Goal: Information Seeking & Learning: Find specific page/section

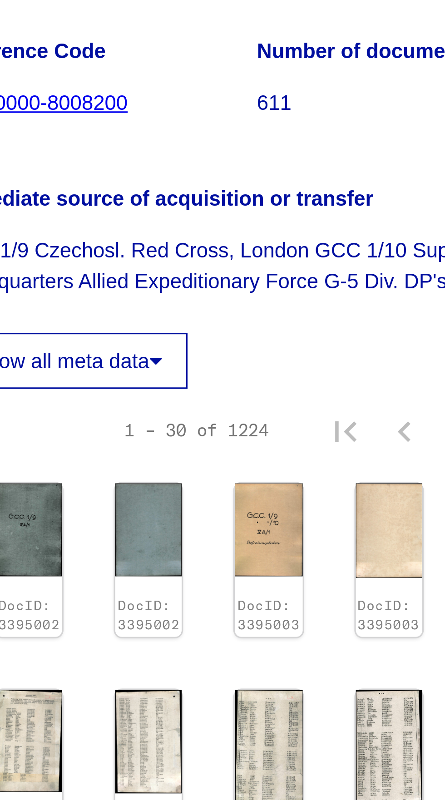
scroll to position [0, 10]
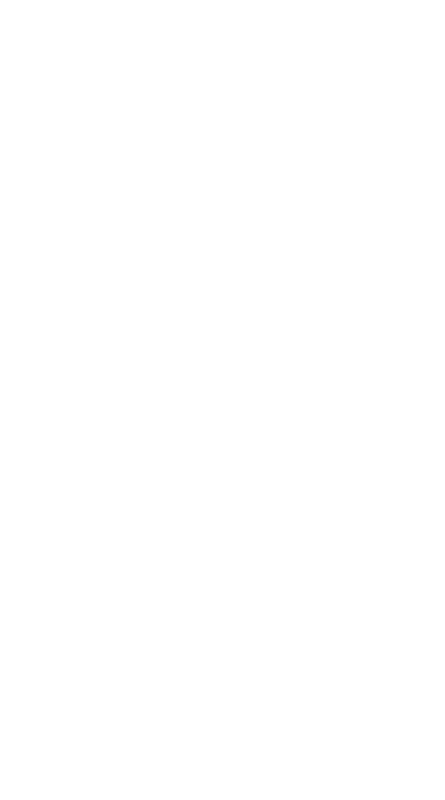
type input "******"
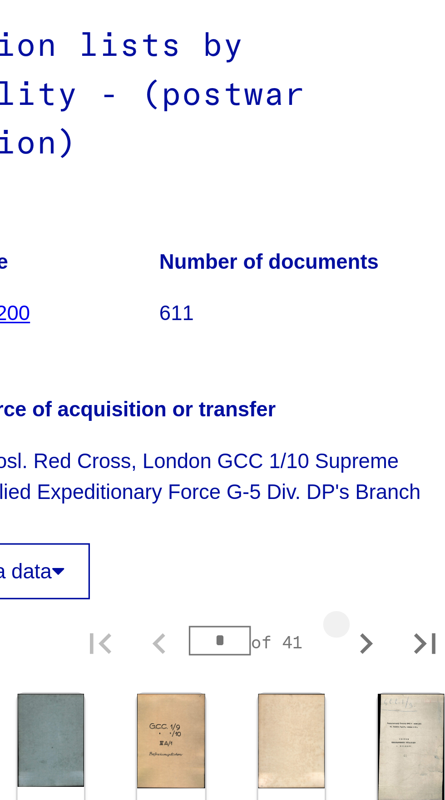
click at [387, 303] on icon "Next page" at bounding box center [385, 297] width 13 height 13
type input "*"
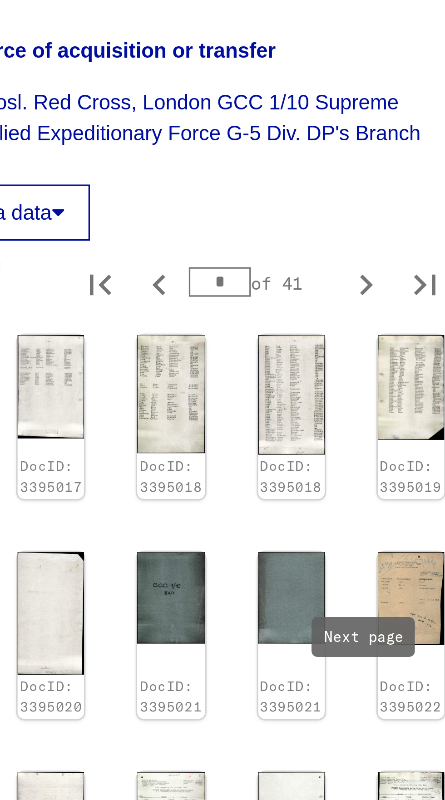
scroll to position [113, 10]
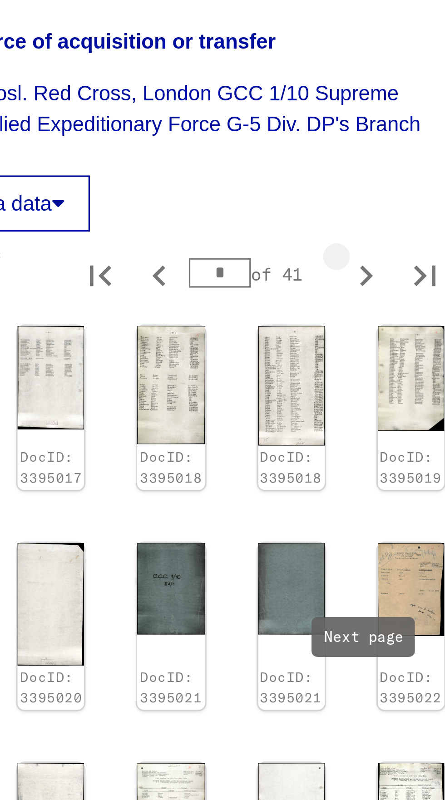
click at [391, 190] on icon "Next page" at bounding box center [385, 183] width 13 height 13
type input "*"
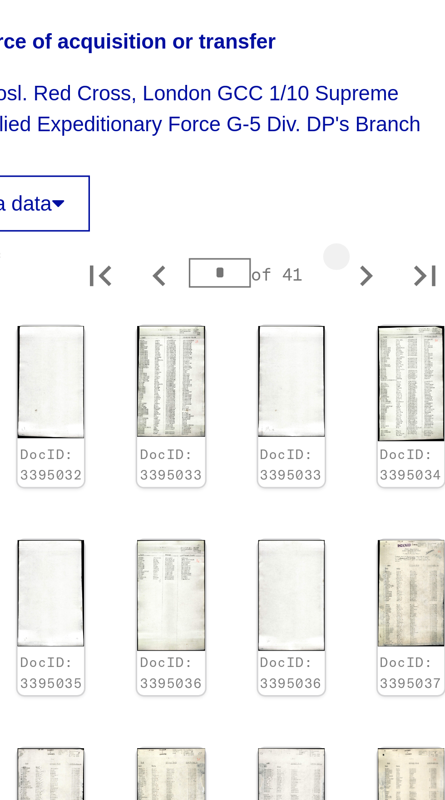
click at [384, 190] on icon "Next page" at bounding box center [385, 183] width 13 height 13
type input "*"
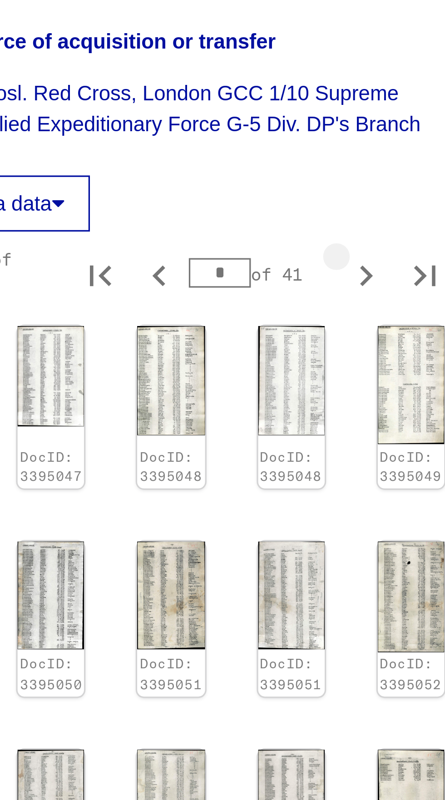
click at [384, 190] on icon "Next page" at bounding box center [385, 183] width 13 height 13
type input "*"
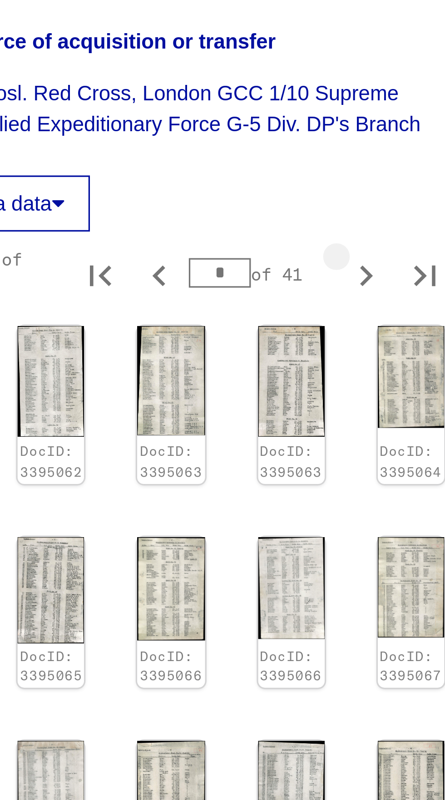
click at [383, 190] on icon "Next page" at bounding box center [385, 183] width 13 height 13
type input "*"
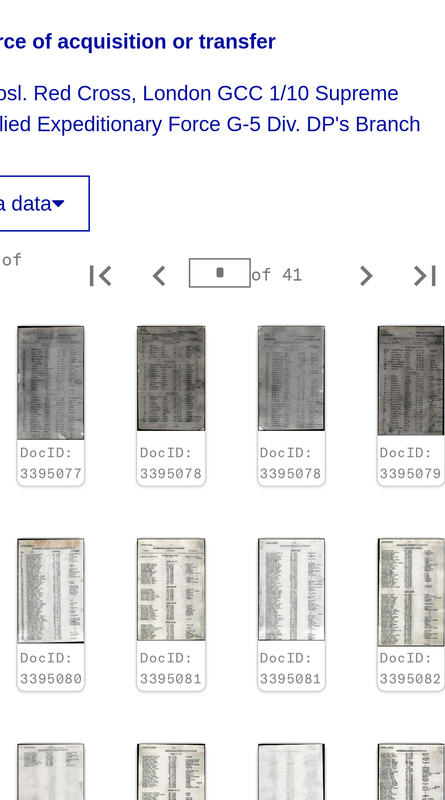
click at [360, 296] on img at bounding box center [362, 281] width 20 height 32
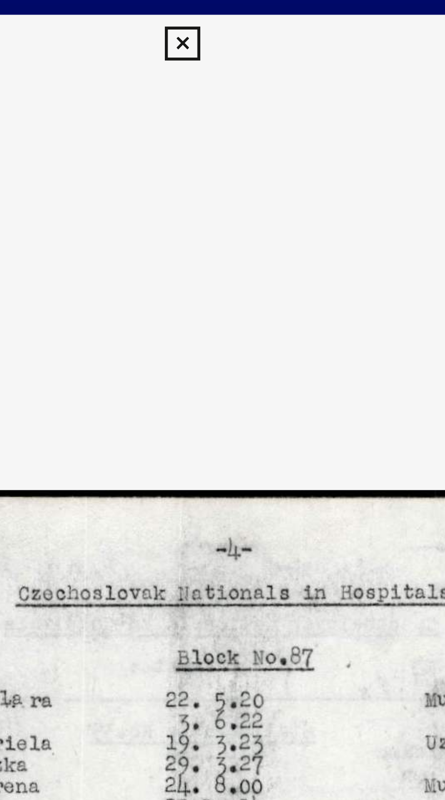
click at [226, 11] on icon at bounding box center [222, 13] width 10 height 11
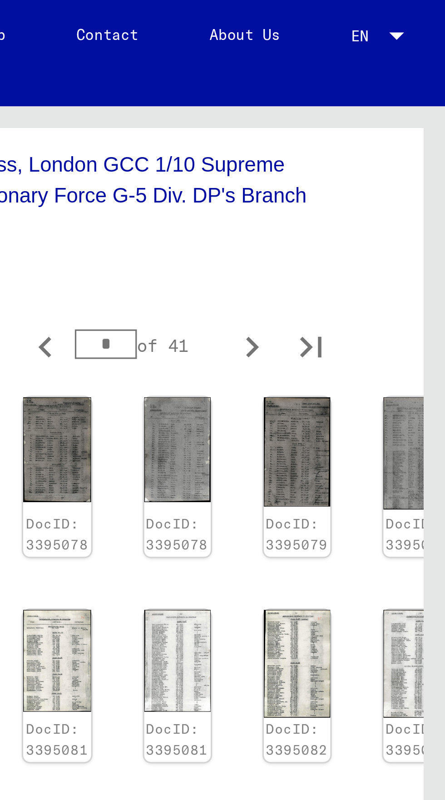
scroll to position [487, 10]
click at [385, 439] on icon "Next page" at bounding box center [385, 445] width 13 height 13
type input "*"
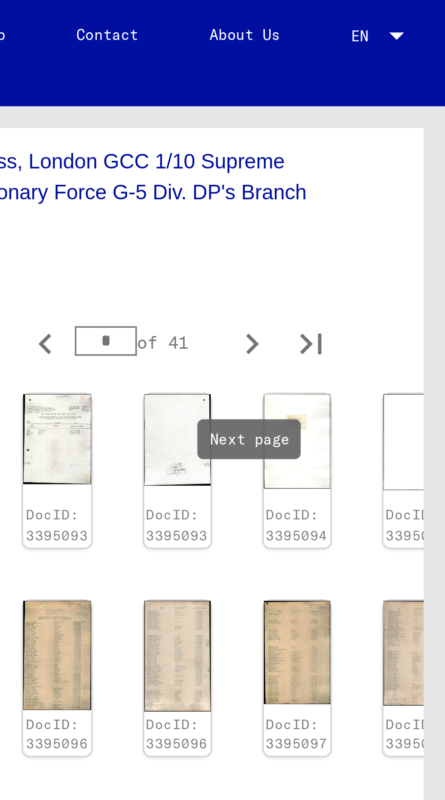
click at [385, 439] on icon "Next page" at bounding box center [385, 445] width 13 height 13
type input "*"
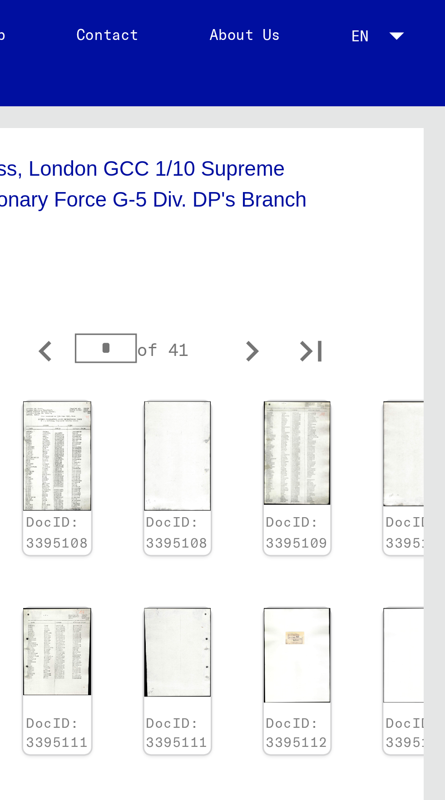
click at [385, 439] on icon "Next page" at bounding box center [385, 445] width 13 height 13
type input "*"
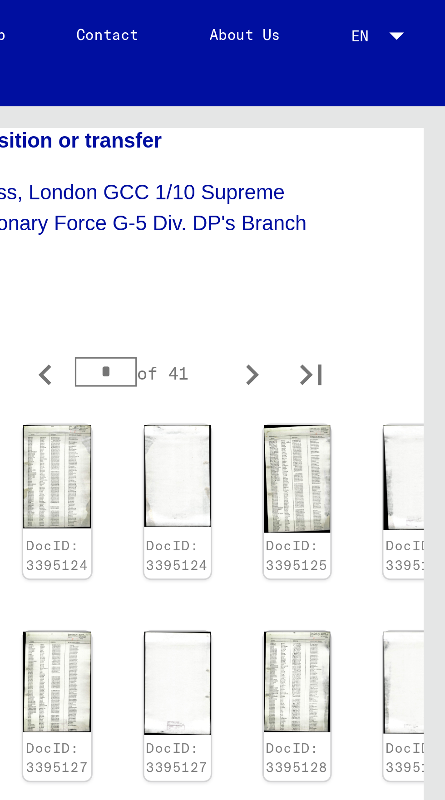
click at [386, 441] on icon "Next page" at bounding box center [386, 444] width 4 height 6
type input "**"
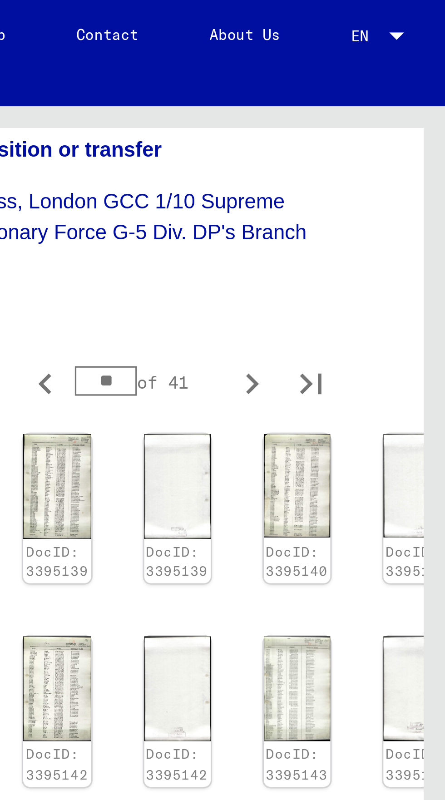
click at [385, 439] on icon "Next page" at bounding box center [385, 445] width 13 height 13
type input "**"
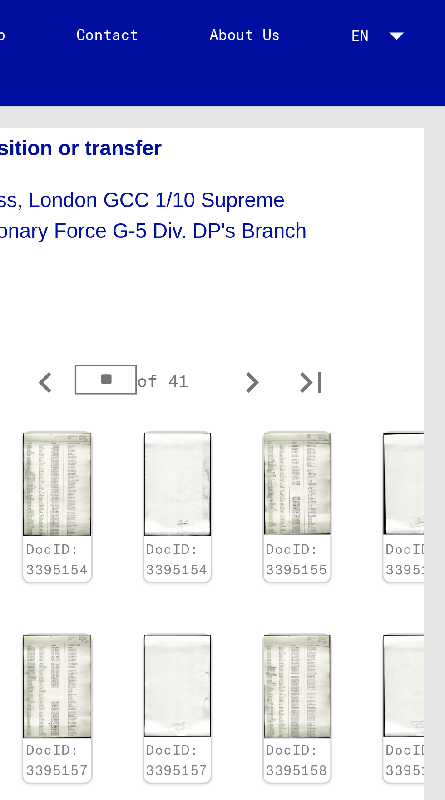
click at [386, 438] on icon "Next page" at bounding box center [385, 444] width 13 height 13
type input "**"
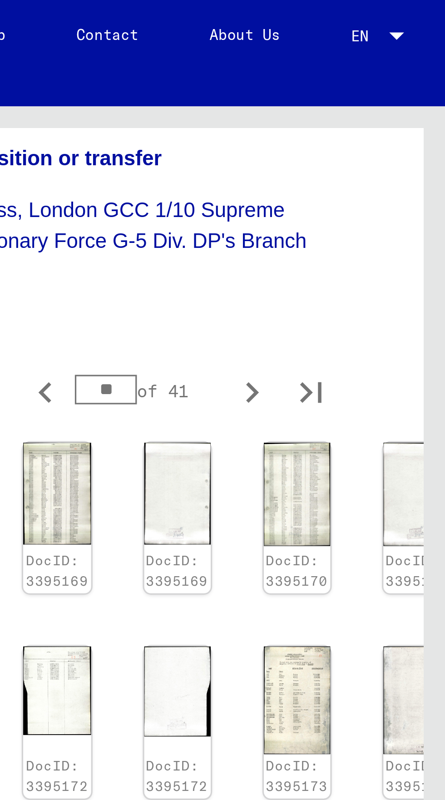
scroll to position [471, 10]
click at [404, 439] on icon "Last page" at bounding box center [403, 445] width 13 height 13
type input "**"
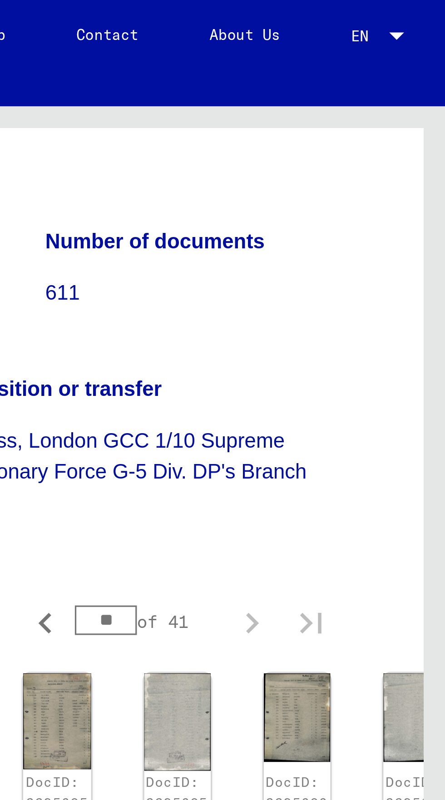
scroll to position [405, 10]
click at [433, 384] on img at bounding box center [436, 398] width 20 height 29
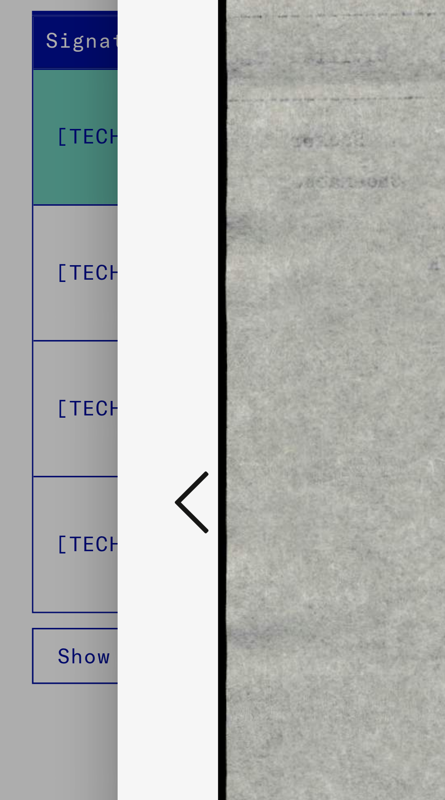
click at [72, 387] on icon at bounding box center [67, 376] width 11 height 22
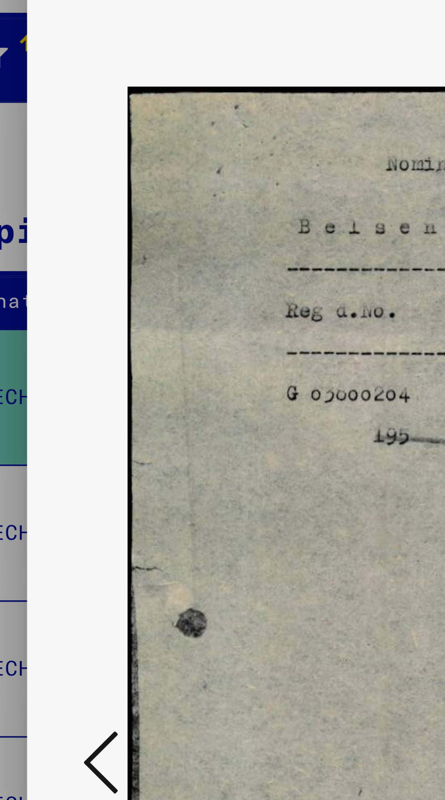
click at [71, 381] on div at bounding box center [222, 377] width 356 height 709
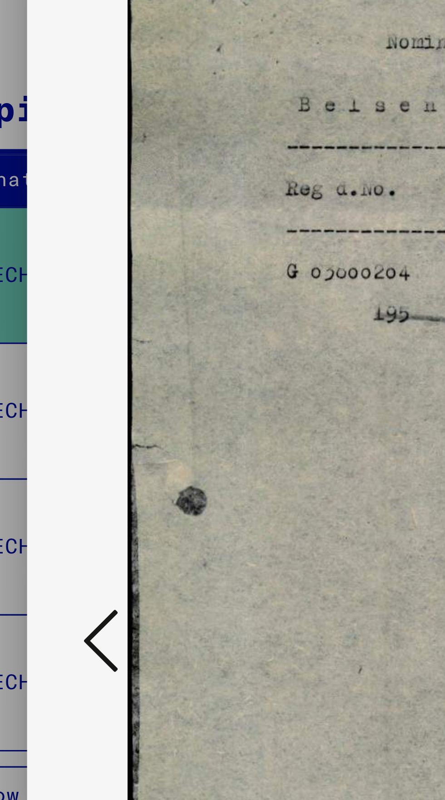
click at [67, 387] on icon at bounding box center [67, 376] width 11 height 22
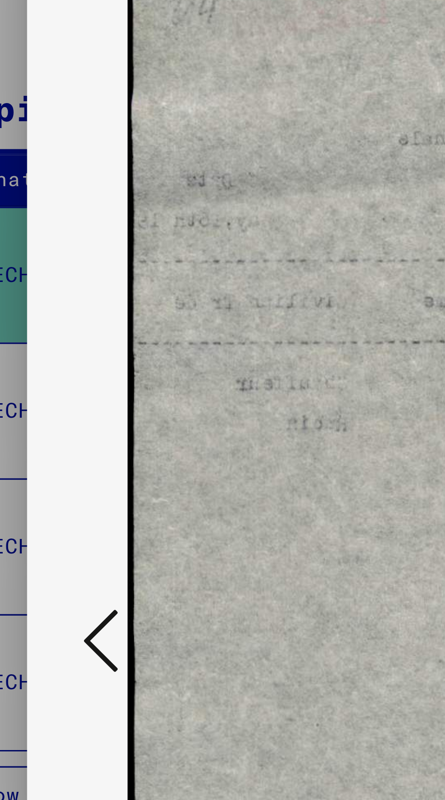
click at [69, 387] on icon at bounding box center [67, 376] width 11 height 22
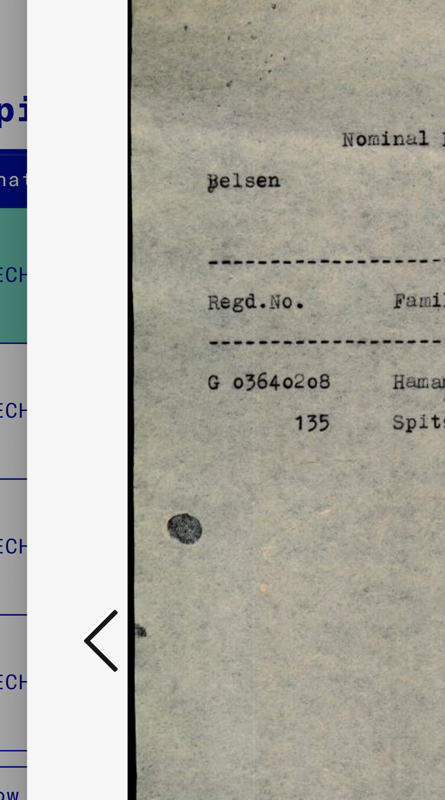
click at [74, 390] on button at bounding box center [67, 377] width 16 height 26
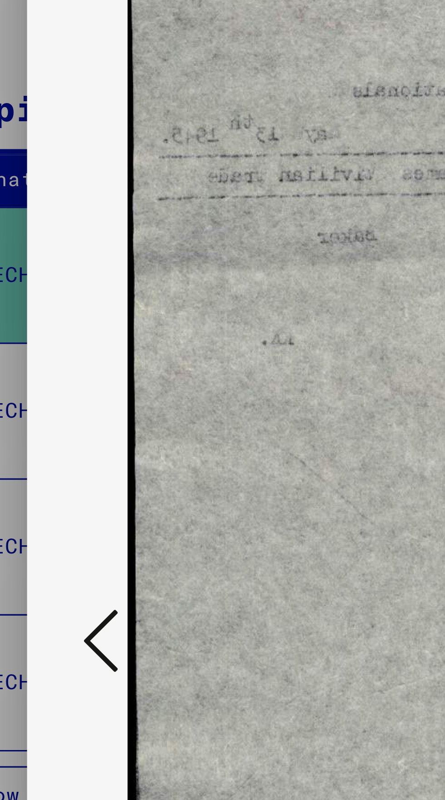
click at [71, 387] on icon at bounding box center [67, 376] width 11 height 22
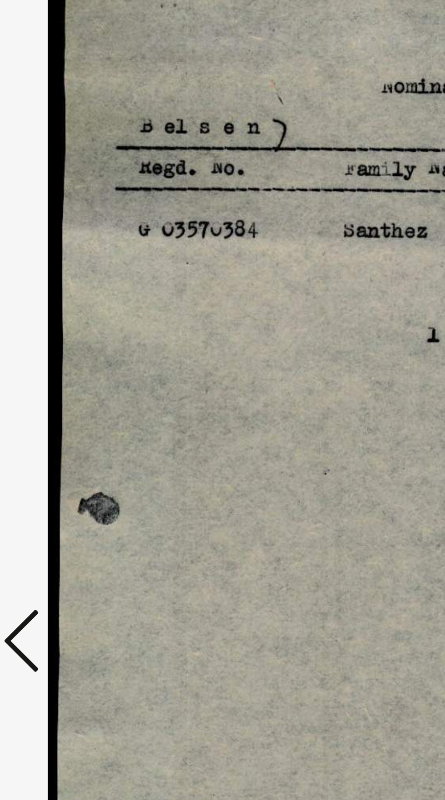
click at [73, 390] on button at bounding box center [67, 377] width 16 height 26
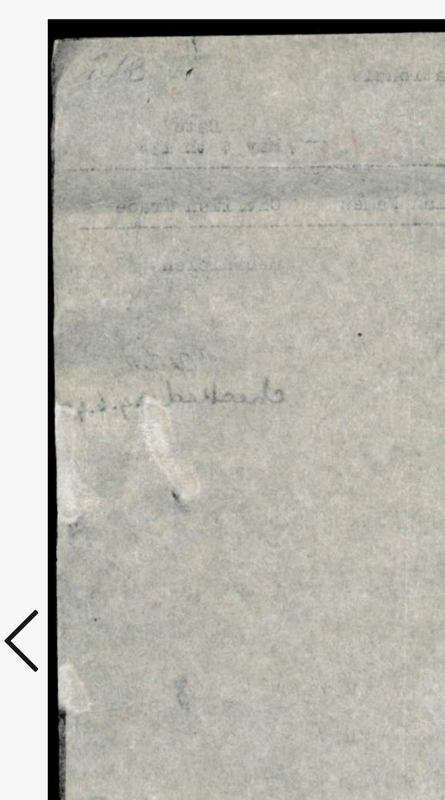
click at [72, 387] on icon at bounding box center [67, 376] width 11 height 22
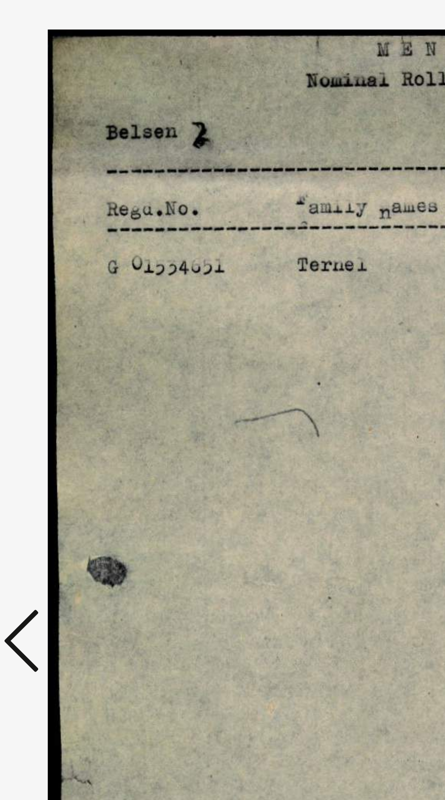
click at [73, 390] on button at bounding box center [67, 377] width 16 height 26
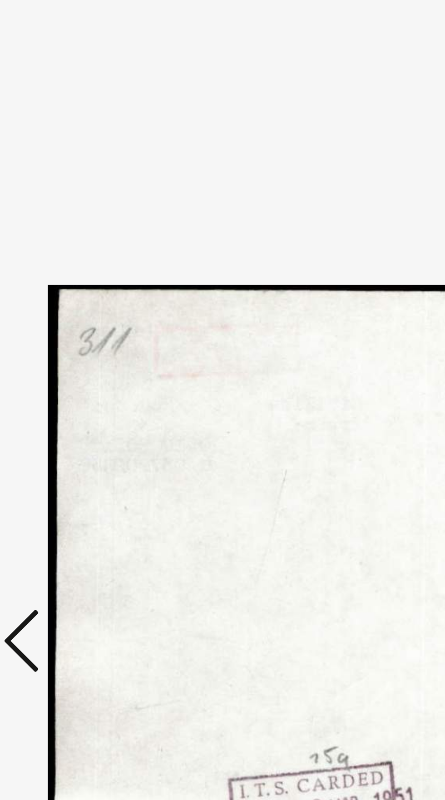
click at [74, 390] on button at bounding box center [67, 377] width 16 height 26
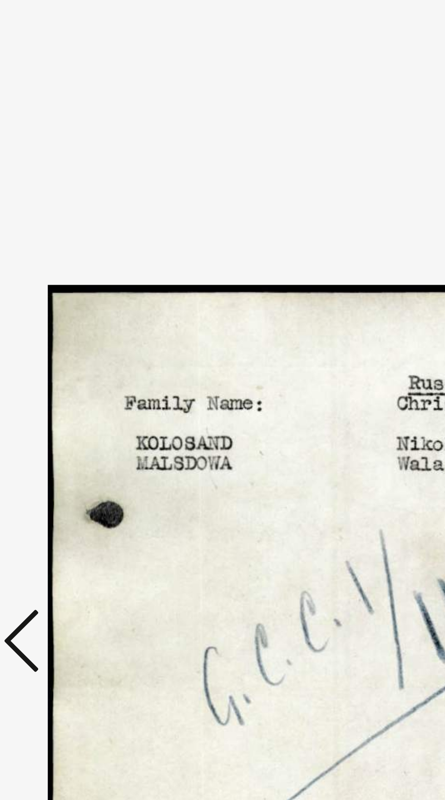
click at [72, 387] on icon at bounding box center [67, 376] width 11 height 22
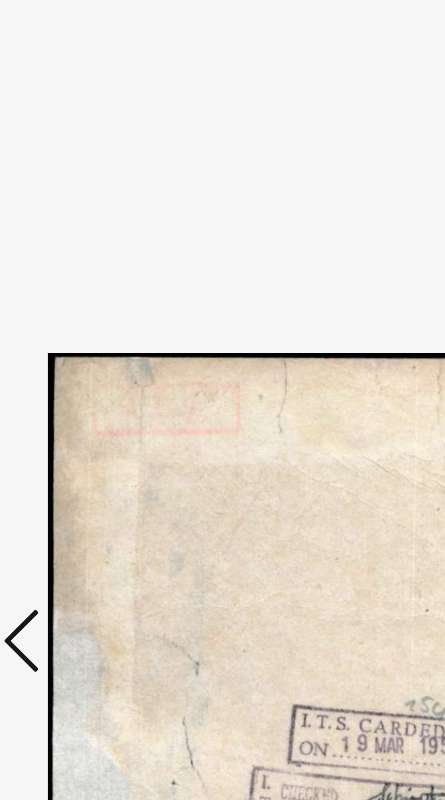
click at [74, 390] on button at bounding box center [67, 377] width 16 height 26
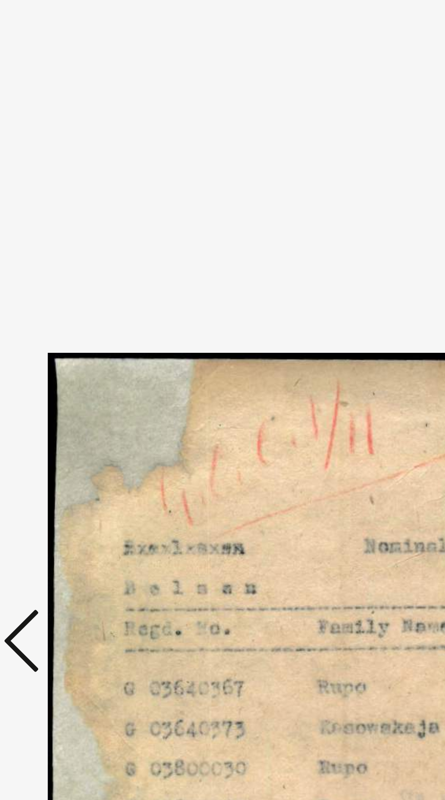
click at [75, 390] on button at bounding box center [67, 377] width 16 height 26
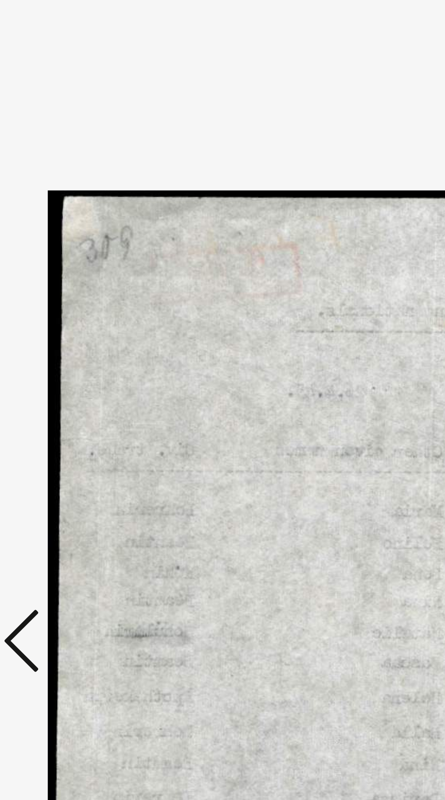
click at [75, 414] on img at bounding box center [222, 377] width 294 height 709
click at [72, 387] on icon at bounding box center [67, 376] width 11 height 22
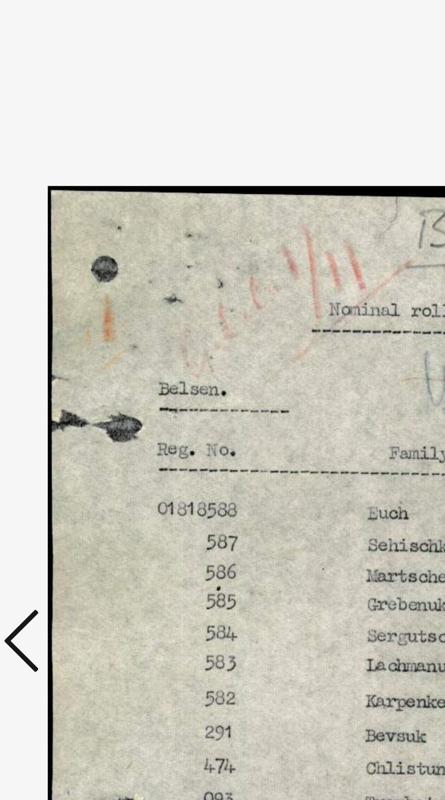
click at [72, 387] on icon at bounding box center [67, 376] width 11 height 22
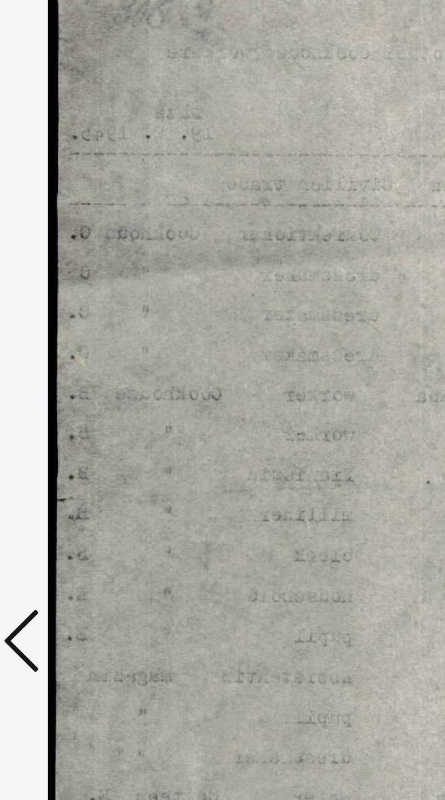
click at [67, 387] on icon at bounding box center [67, 376] width 11 height 22
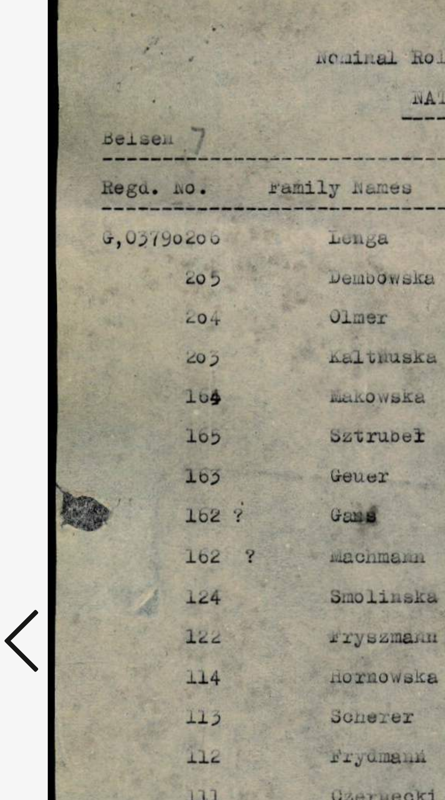
click at [67, 387] on icon at bounding box center [67, 376] width 11 height 22
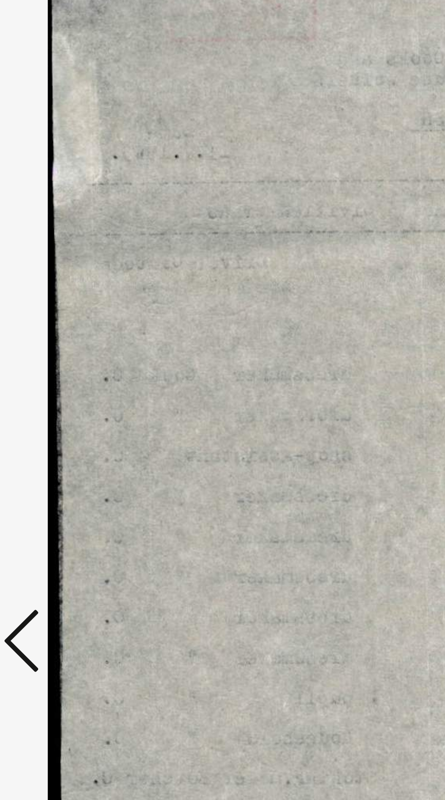
click at [67, 387] on icon at bounding box center [67, 376] width 11 height 22
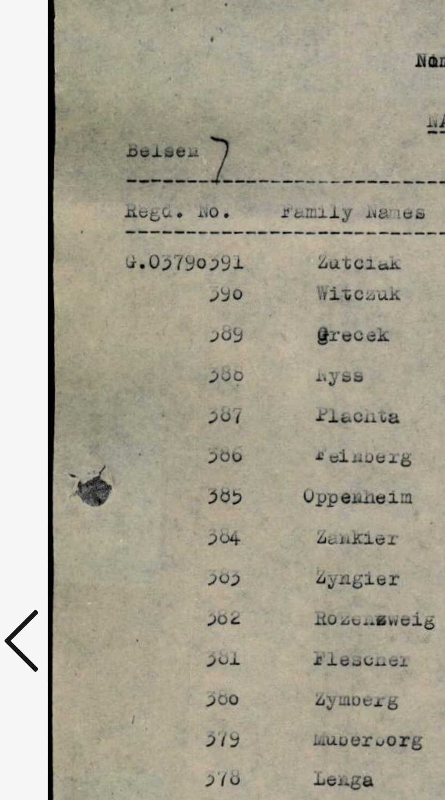
click at [69, 387] on icon at bounding box center [67, 376] width 11 height 22
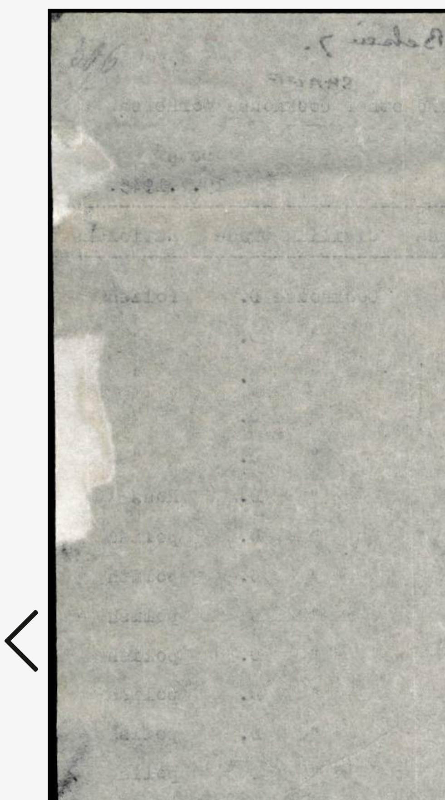
click at [69, 387] on icon at bounding box center [67, 376] width 11 height 22
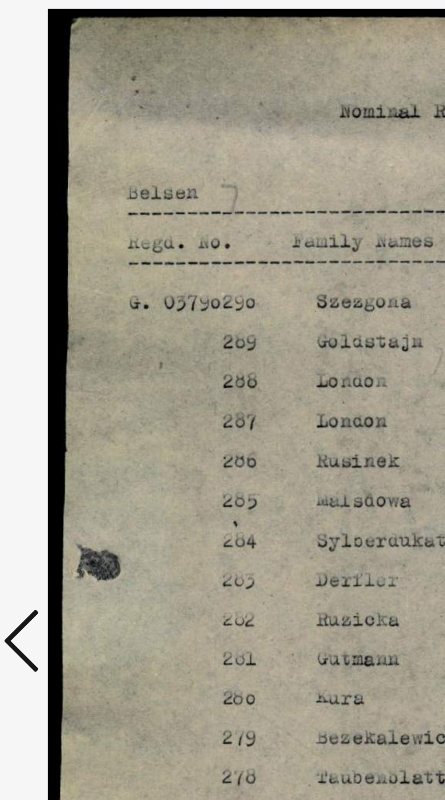
click at [68, 387] on icon at bounding box center [67, 376] width 11 height 22
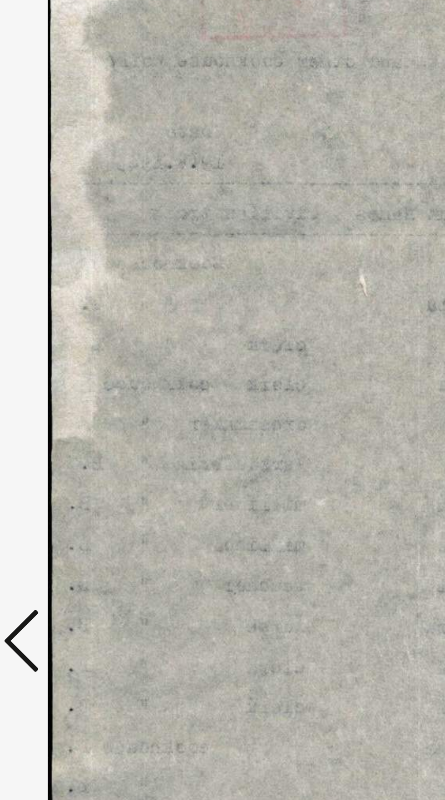
click at [69, 390] on button at bounding box center [67, 377] width 16 height 26
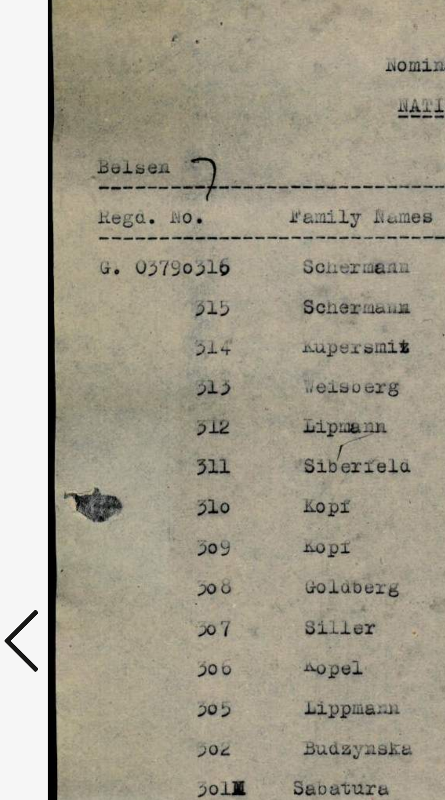
click at [64, 387] on icon at bounding box center [67, 376] width 11 height 22
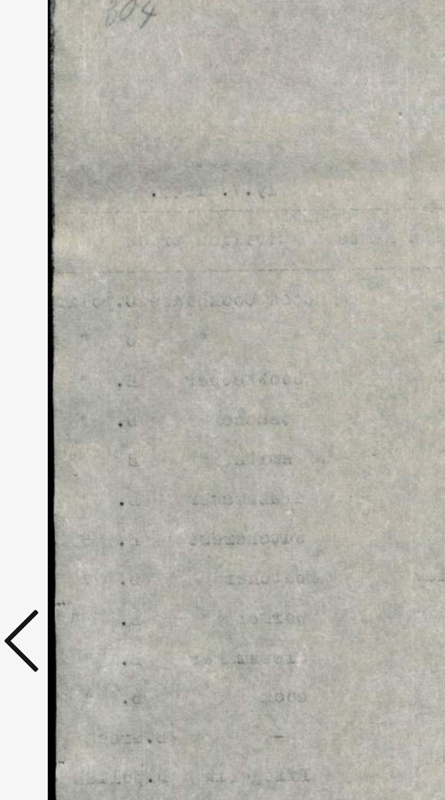
click at [64, 387] on icon at bounding box center [67, 376] width 11 height 22
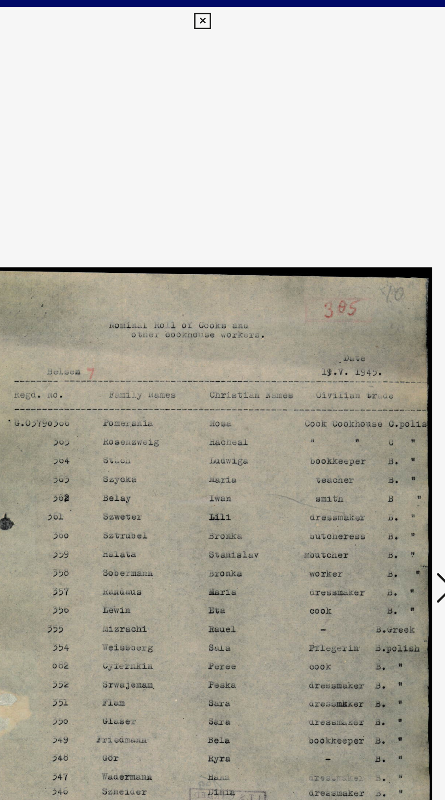
click at [213, 26] on img at bounding box center [222, 377] width 294 height 709
click at [214, 23] on img at bounding box center [222, 377] width 294 height 709
click at [209, 25] on img at bounding box center [222, 377] width 294 height 709
click at [218, 23] on img at bounding box center [222, 377] width 294 height 709
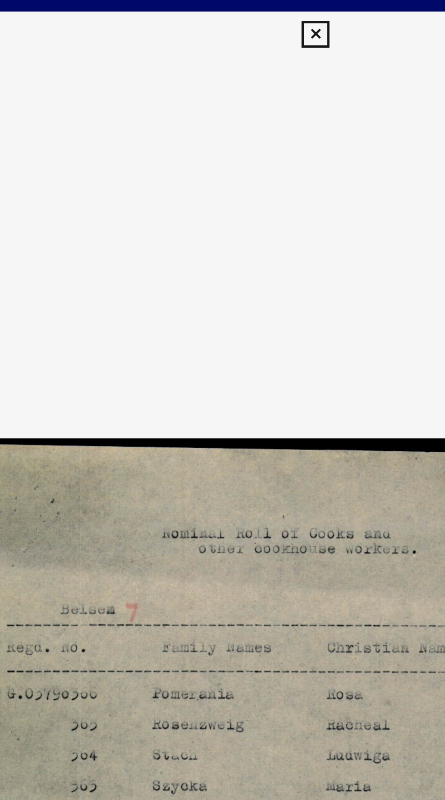
click at [221, 16] on icon at bounding box center [222, 13] width 10 height 11
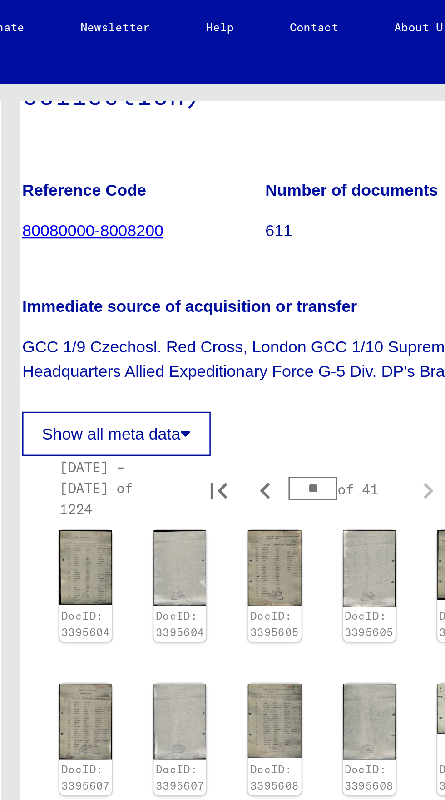
click at [322, 439] on icon "Previous page" at bounding box center [322, 445] width 13 height 13
type input "**"
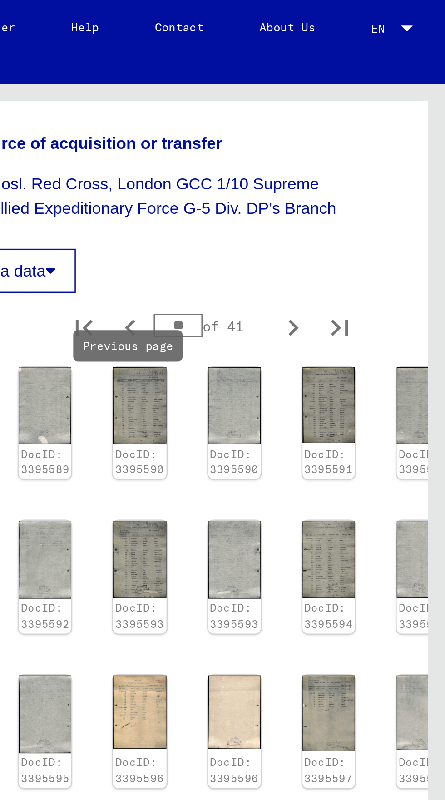
scroll to position [467, 10]
click at [390, 384] on img at bounding box center [399, 399] width 20 height 30
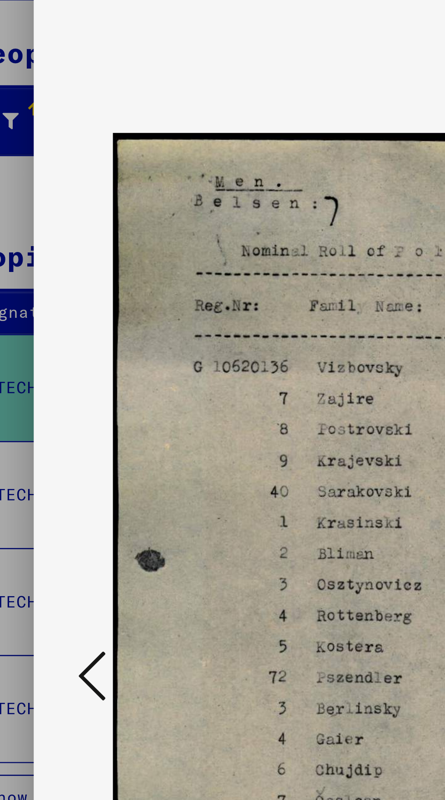
click at [60, 390] on button at bounding box center [67, 377] width 16 height 26
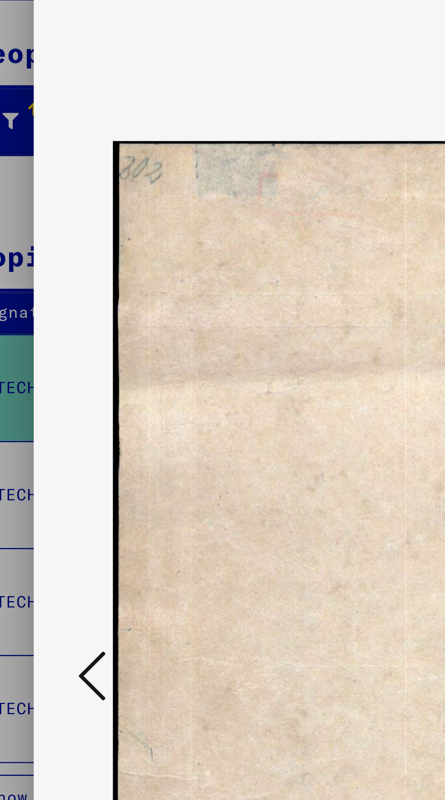
click at [60, 390] on button at bounding box center [67, 377] width 16 height 26
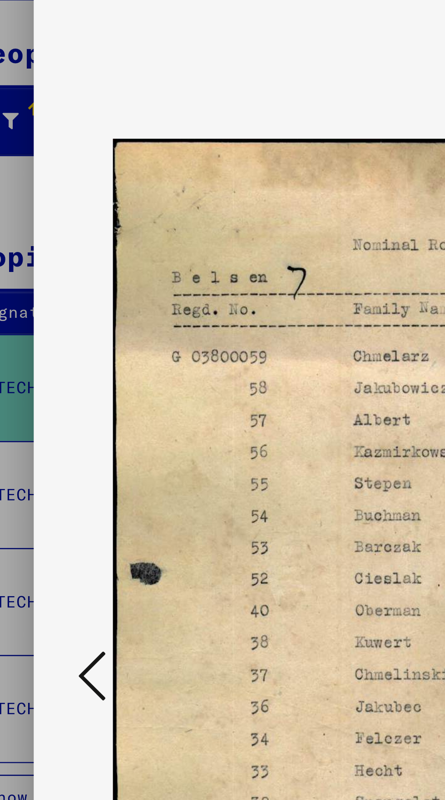
click at [61, 390] on button at bounding box center [67, 377] width 16 height 26
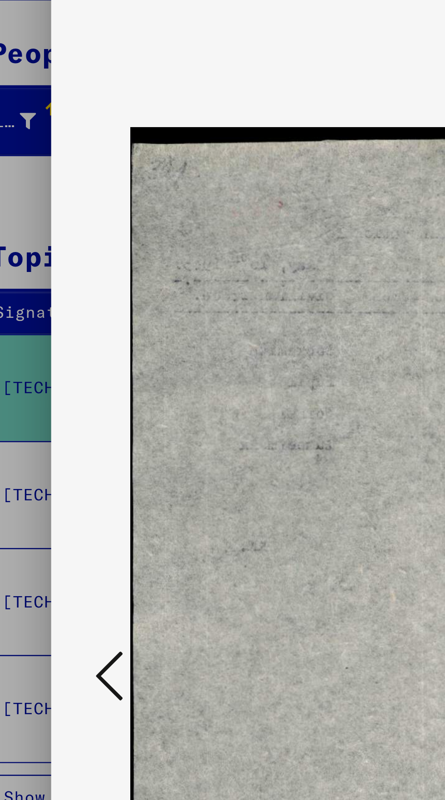
click at [61, 390] on button at bounding box center [67, 377] width 16 height 26
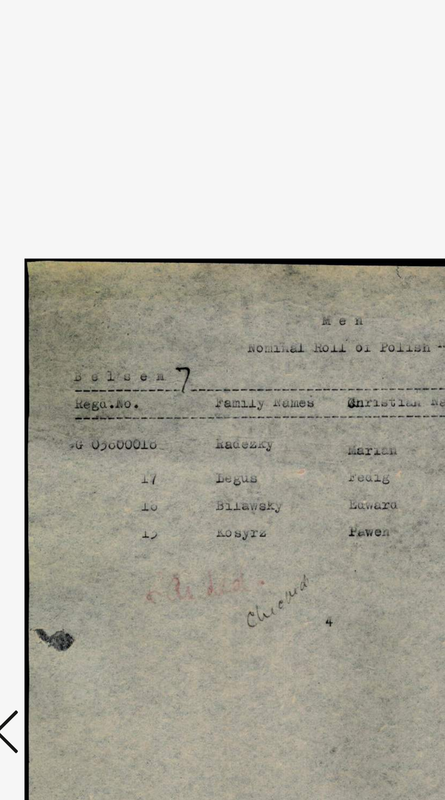
click at [69, 387] on icon at bounding box center [67, 376] width 11 height 22
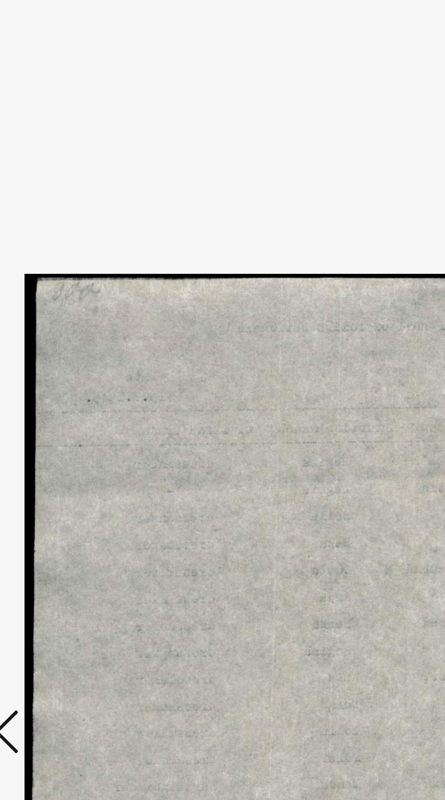
click at [67, 387] on icon at bounding box center [67, 376] width 11 height 22
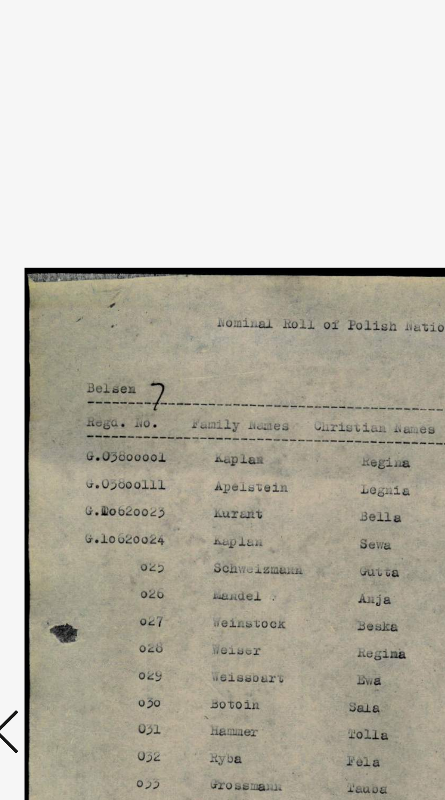
click at [67, 387] on icon at bounding box center [67, 376] width 11 height 22
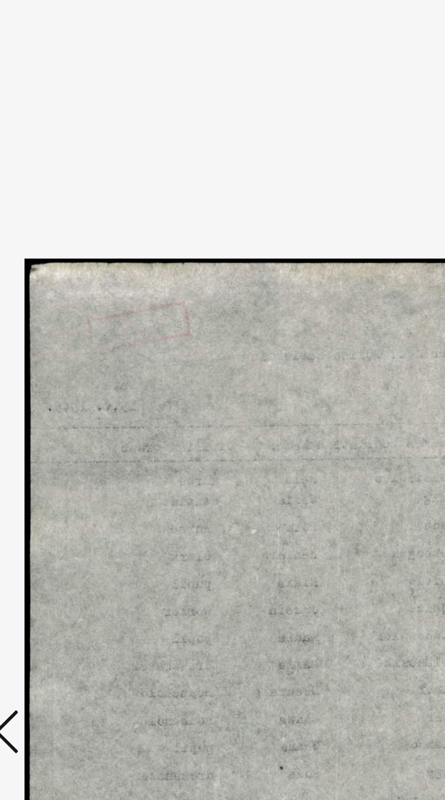
click at [68, 387] on icon at bounding box center [67, 376] width 11 height 22
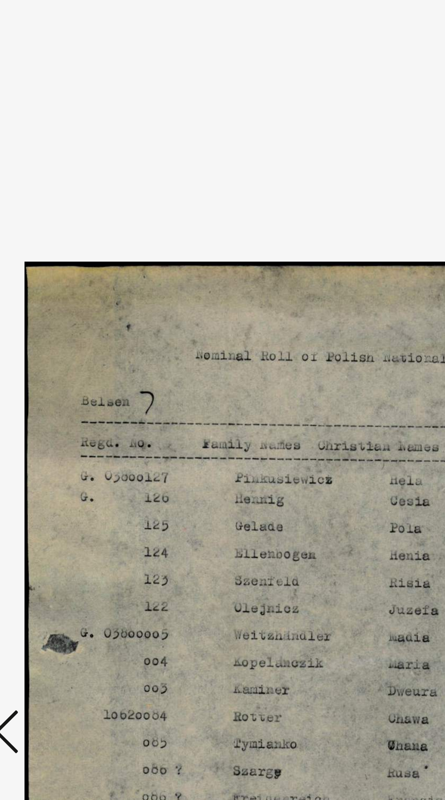
click at [68, 387] on icon at bounding box center [67, 376] width 11 height 22
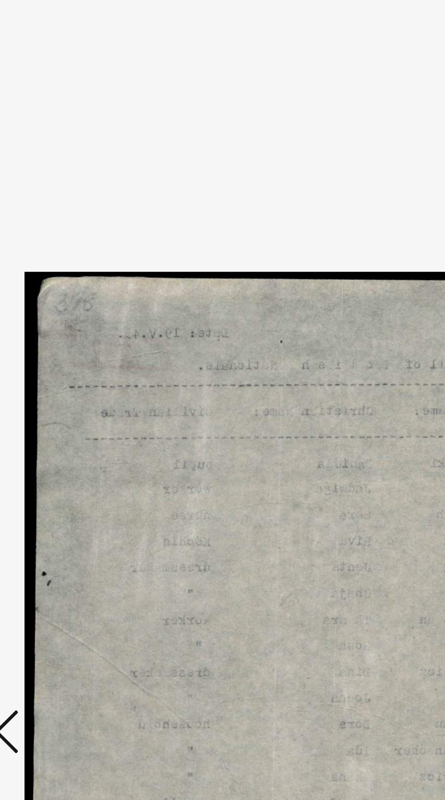
click at [68, 387] on icon at bounding box center [67, 376] width 11 height 22
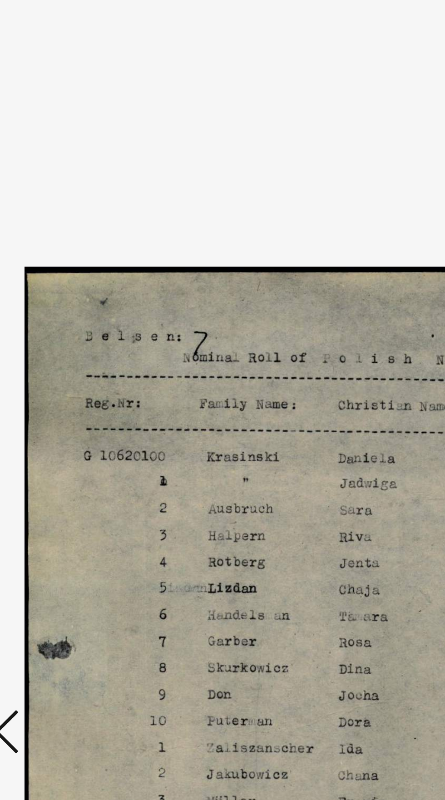
click at [69, 387] on icon at bounding box center [67, 376] width 11 height 22
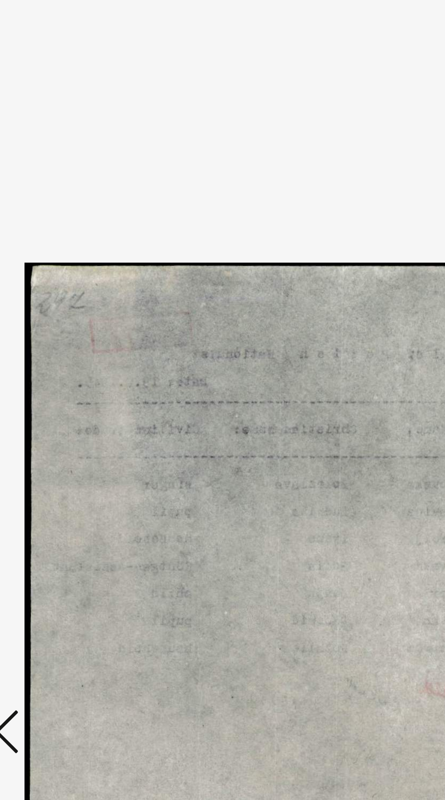
click at [69, 387] on icon at bounding box center [67, 376] width 11 height 22
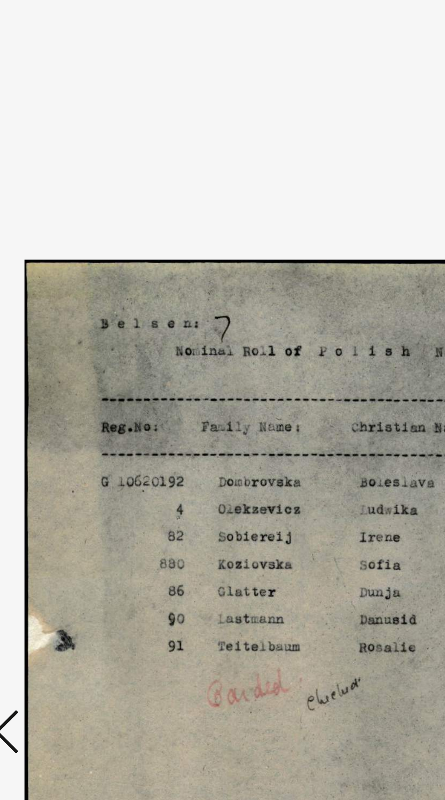
click at [72, 387] on icon at bounding box center [67, 376] width 11 height 22
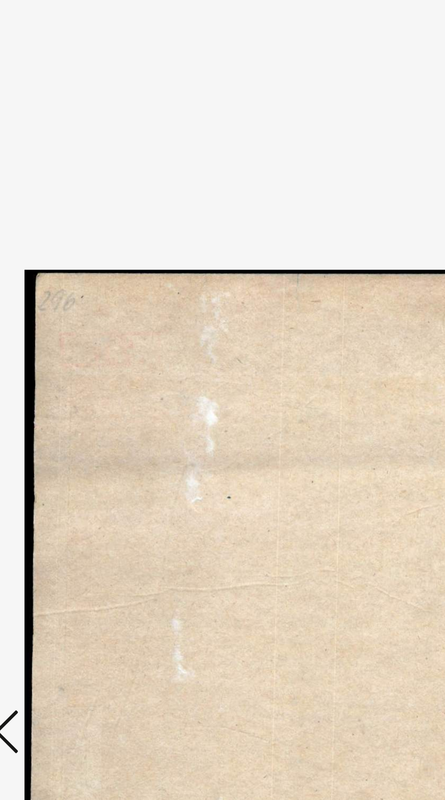
click at [72, 387] on icon at bounding box center [67, 376] width 11 height 22
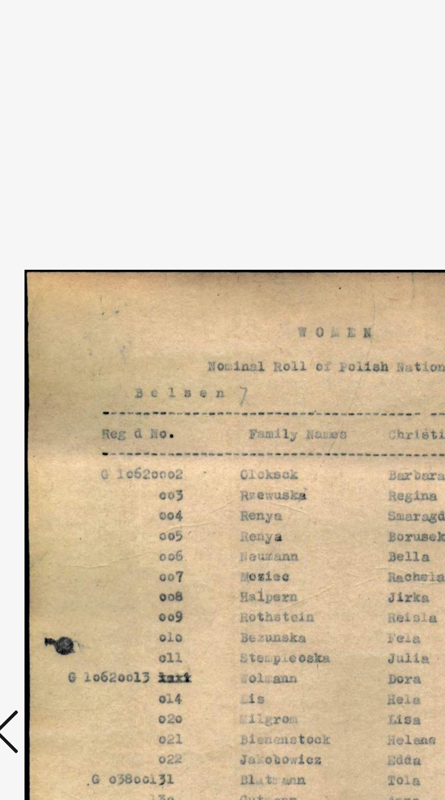
click at [71, 387] on icon at bounding box center [67, 376] width 11 height 22
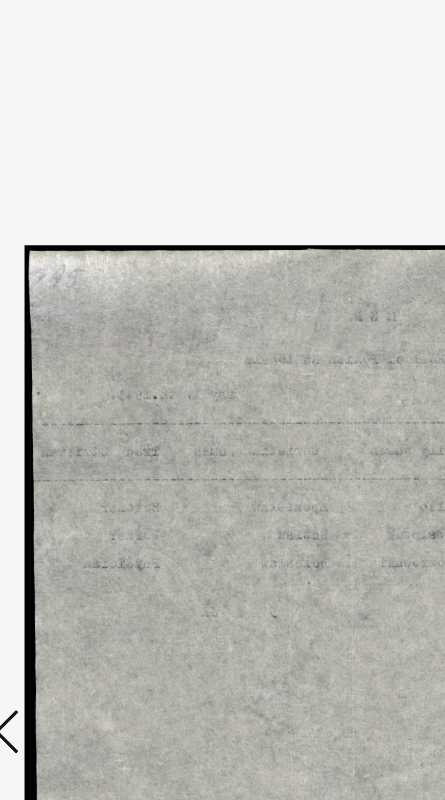
click at [70, 387] on icon at bounding box center [67, 376] width 11 height 22
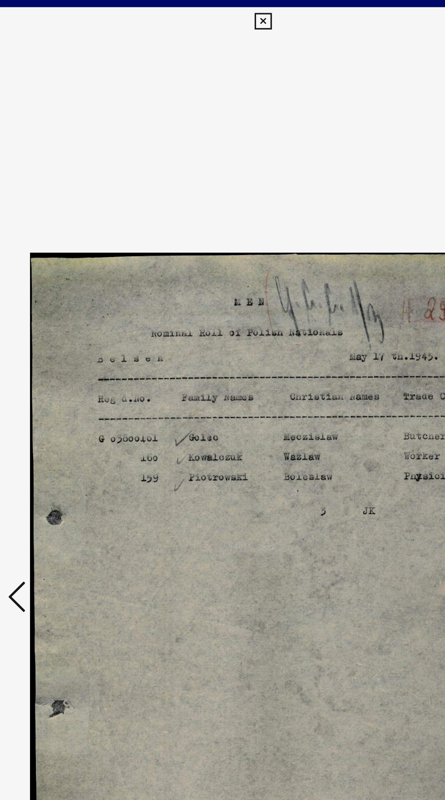
click at [64, 387] on icon at bounding box center [67, 376] width 11 height 22
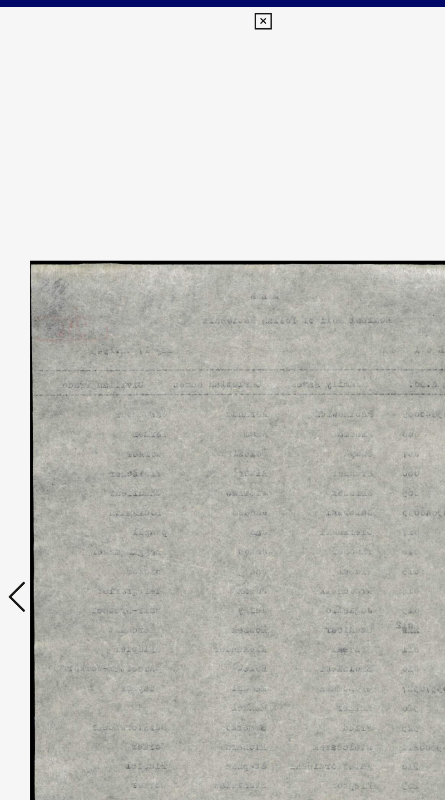
click at [66, 387] on icon at bounding box center [67, 376] width 11 height 22
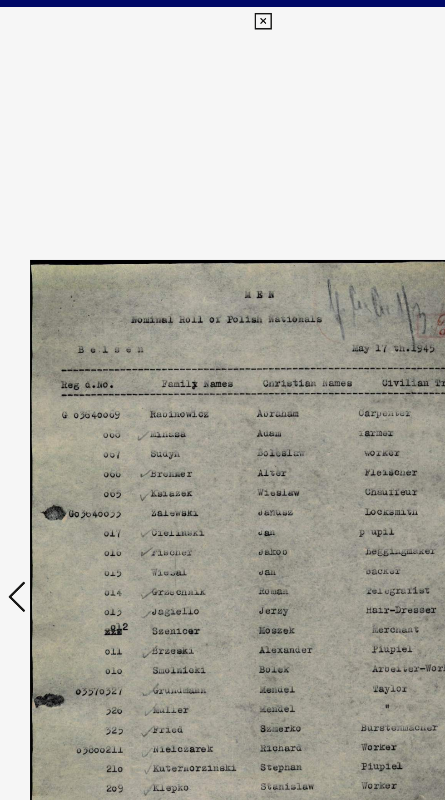
click at [69, 387] on icon at bounding box center [67, 376] width 11 height 22
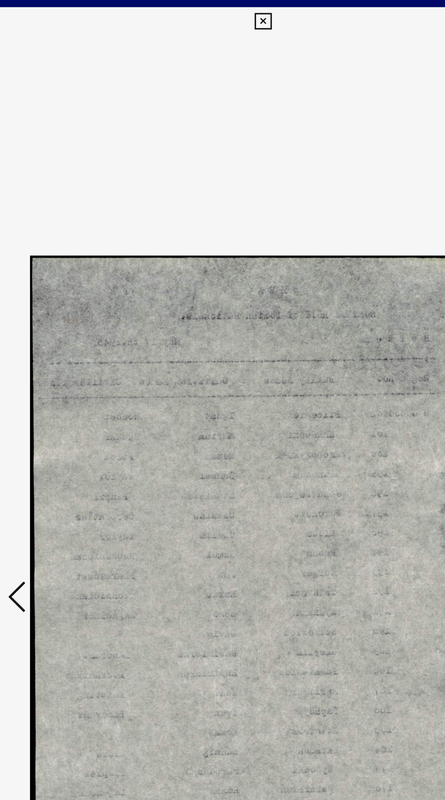
click at [69, 387] on icon at bounding box center [67, 376] width 11 height 22
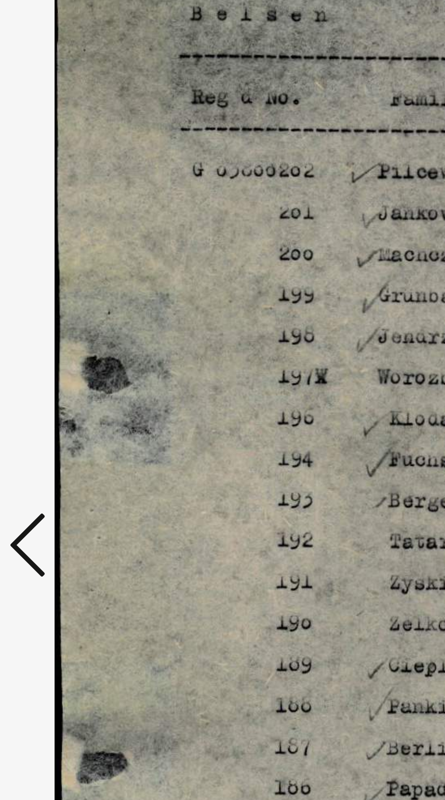
click at [67, 387] on icon at bounding box center [67, 376] width 11 height 22
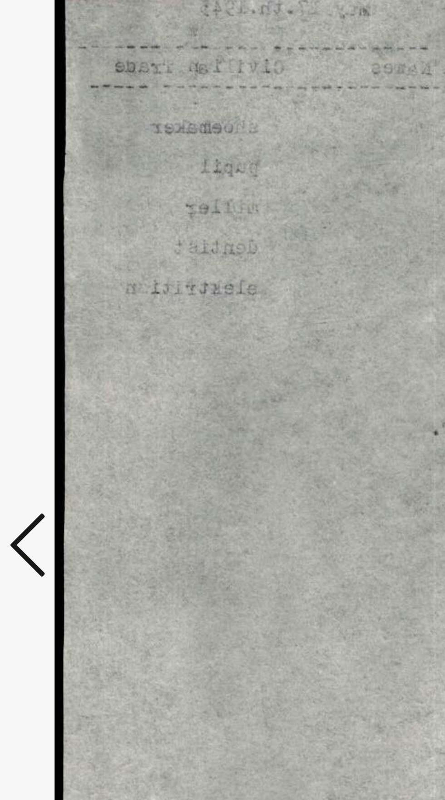
click at [67, 387] on icon at bounding box center [67, 376] width 11 height 22
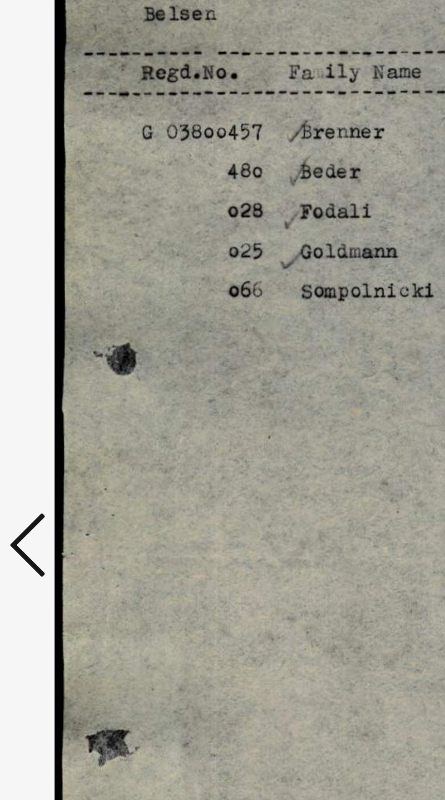
click at [66, 387] on icon at bounding box center [67, 376] width 11 height 22
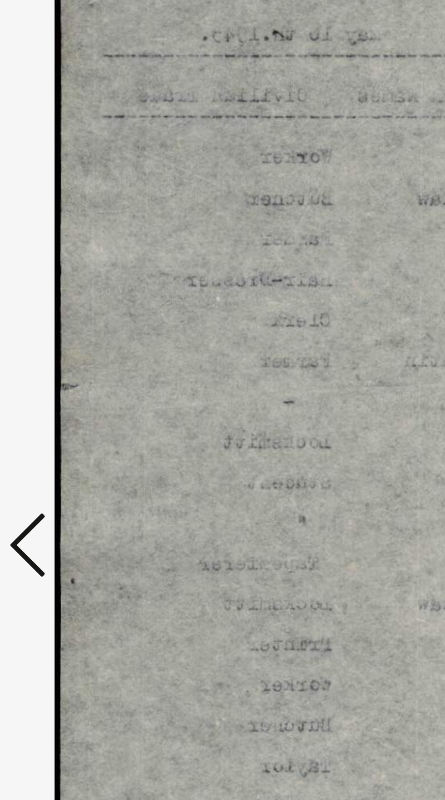
click at [65, 387] on icon at bounding box center [67, 376] width 11 height 22
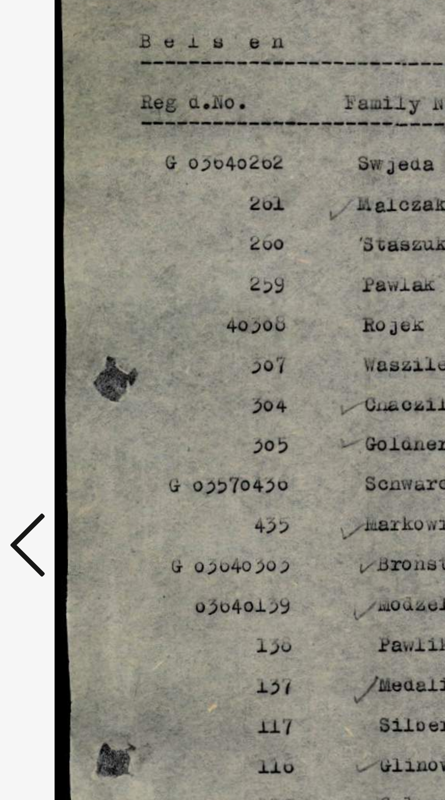
click at [65, 387] on icon at bounding box center [67, 376] width 11 height 22
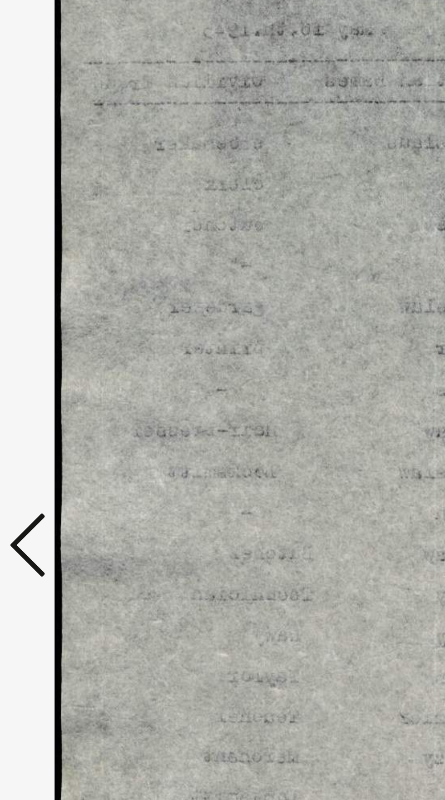
click at [66, 387] on icon at bounding box center [67, 376] width 11 height 22
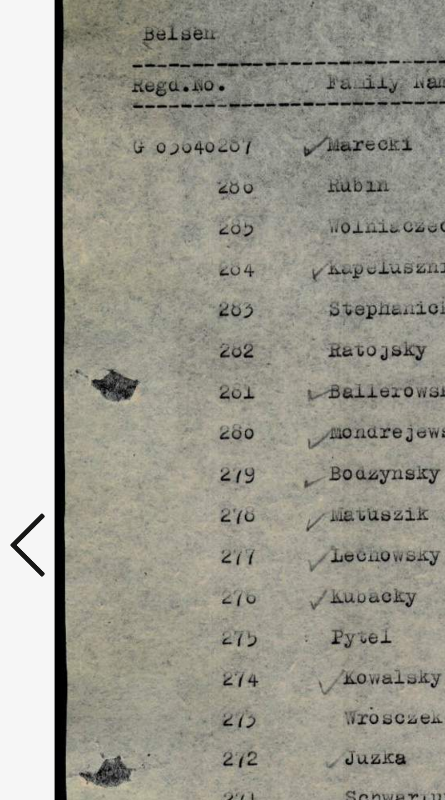
click at [66, 387] on icon at bounding box center [67, 376] width 11 height 22
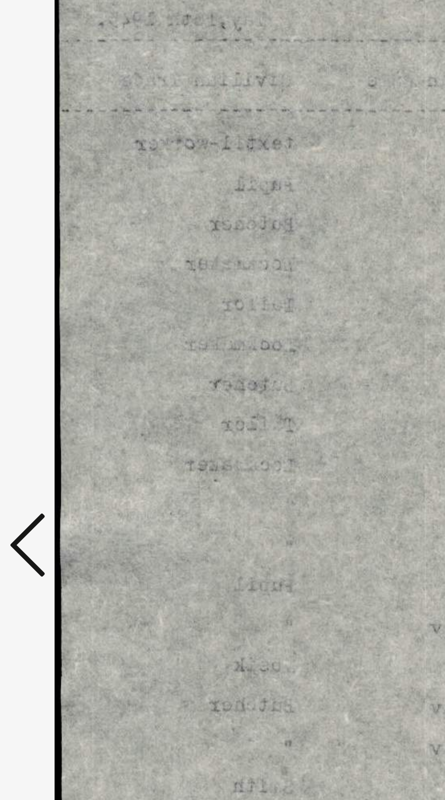
click at [68, 387] on icon at bounding box center [67, 376] width 11 height 22
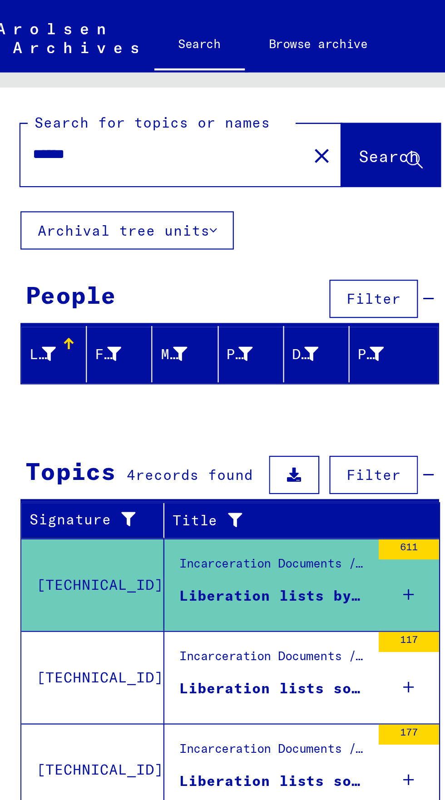
scroll to position [50, 0]
click at [168, 389] on div "Liberation lists sorted by nationality - (postwar collection) III" at bounding box center [132, 394] width 85 height 10
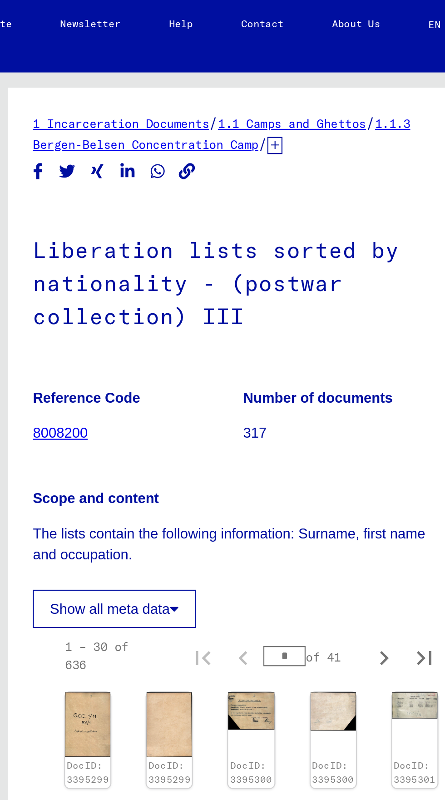
scroll to position [215, 0]
click at [408, 551] on img at bounding box center [409, 566] width 20 height 30
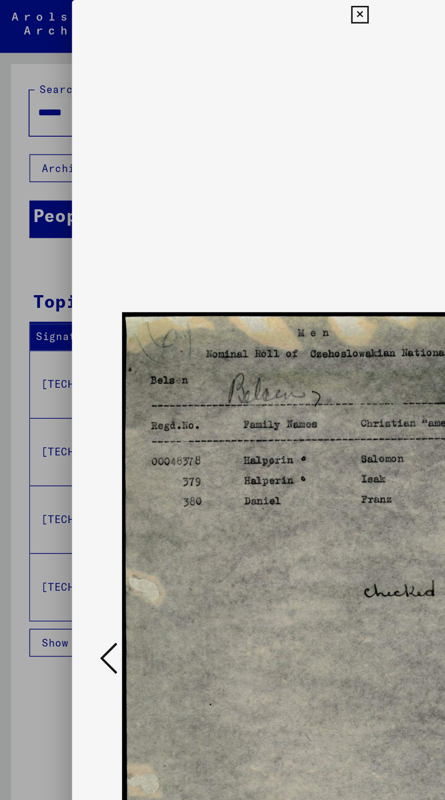
click at [227, 12] on icon at bounding box center [222, 9] width 10 height 11
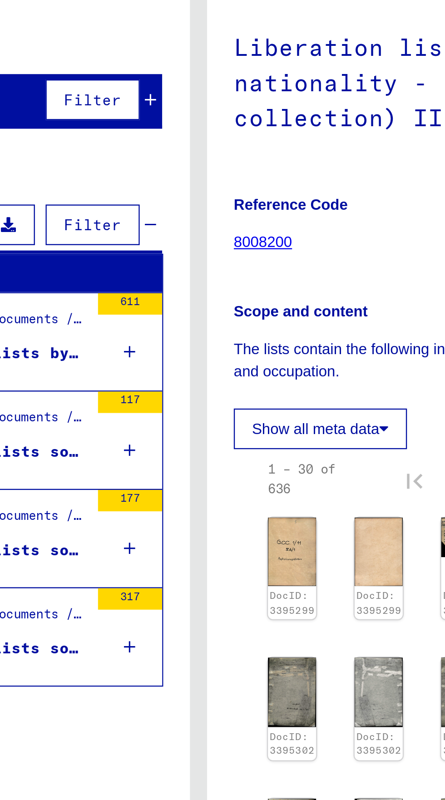
scroll to position [215, 10]
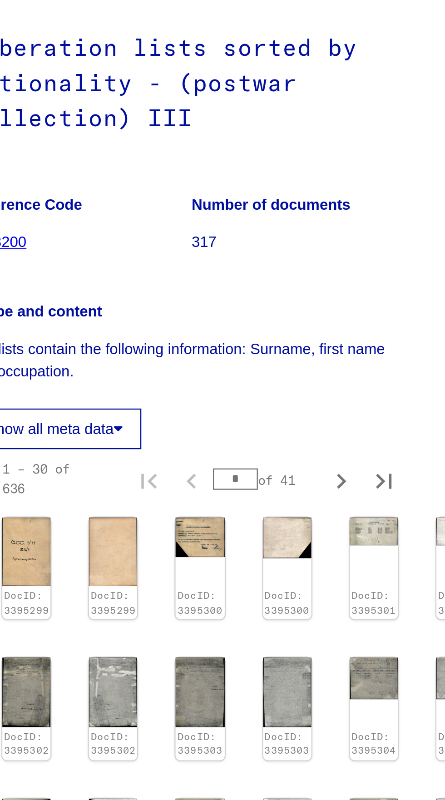
click at [405, 608] on icon "Last page" at bounding box center [403, 611] width 6 height 6
type input "**"
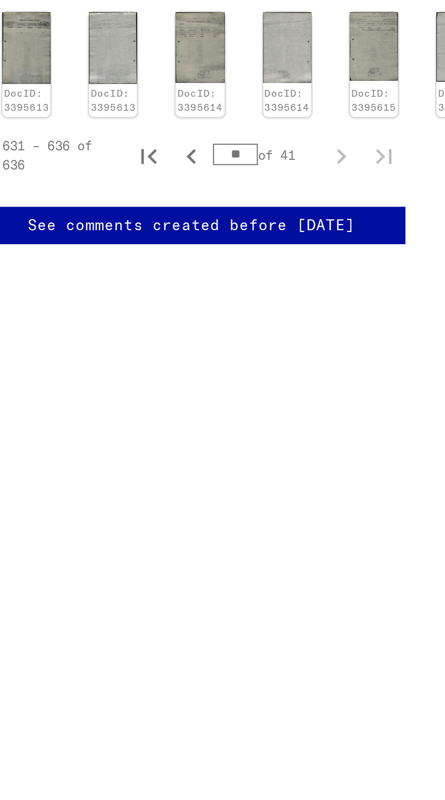
scroll to position [0, 0]
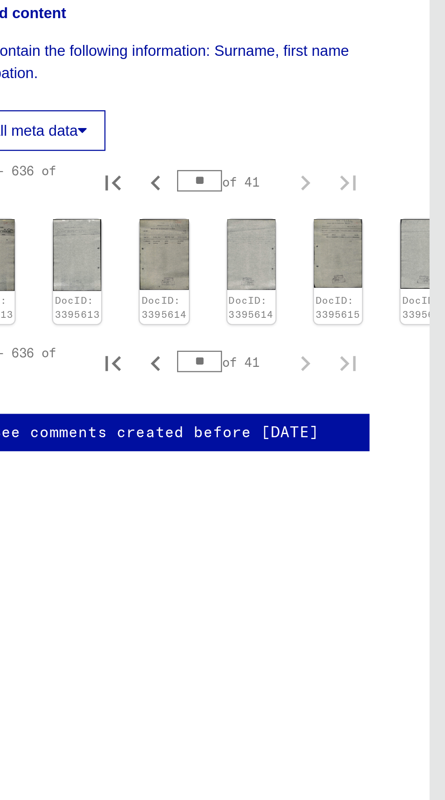
click at [391, 338] on img at bounding box center [399, 326] width 20 height 29
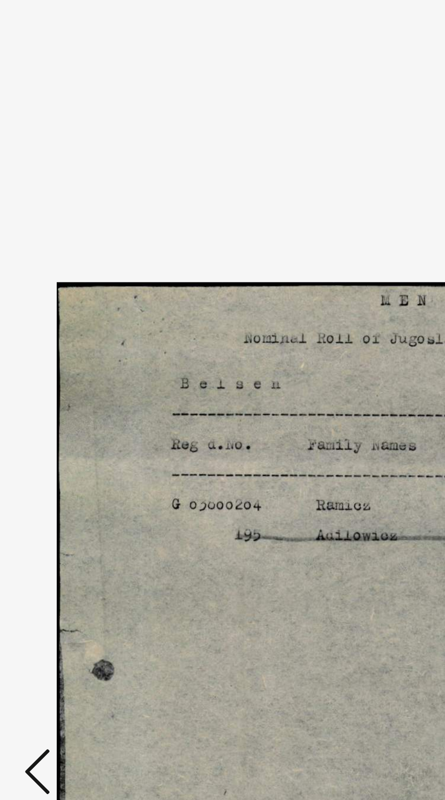
click at [68, 414] on icon at bounding box center [67, 407] width 11 height 22
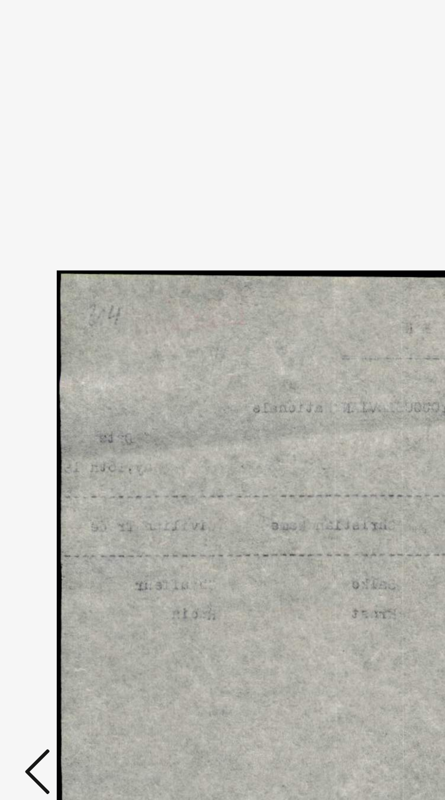
click at [70, 410] on icon at bounding box center [67, 407] width 11 height 22
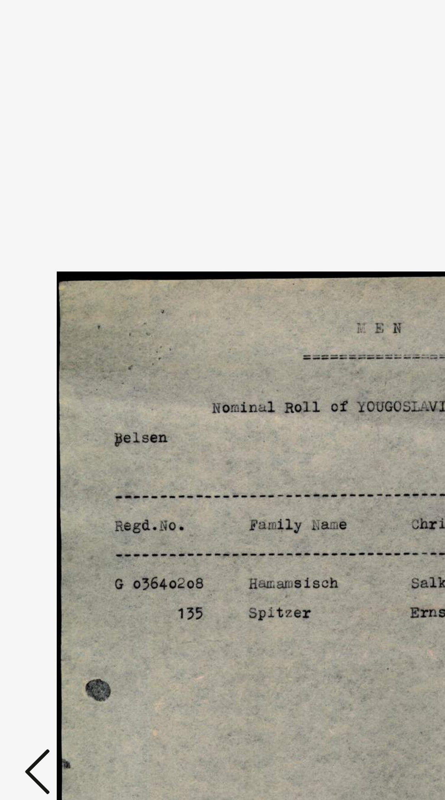
click at [74, 408] on button at bounding box center [67, 407] width 16 height 26
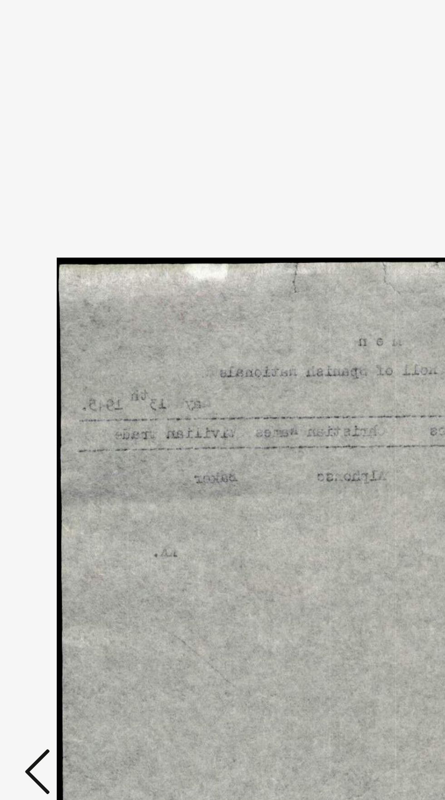
click at [75, 410] on button at bounding box center [67, 407] width 16 height 26
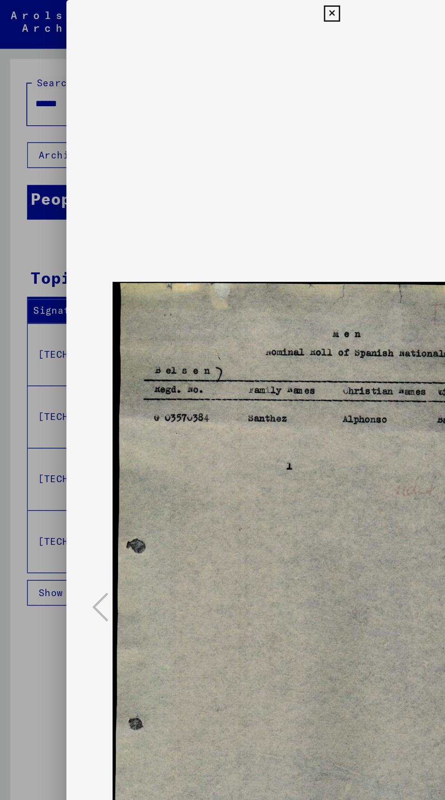
click at [228, 7] on button at bounding box center [222, 9] width 16 height 18
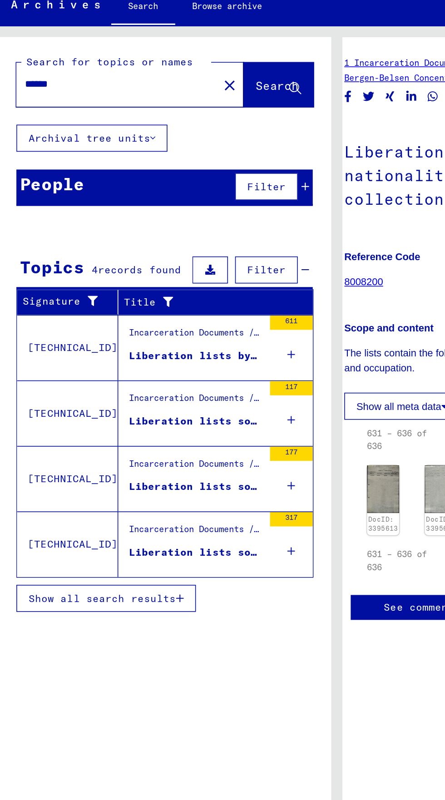
scroll to position [0, 0]
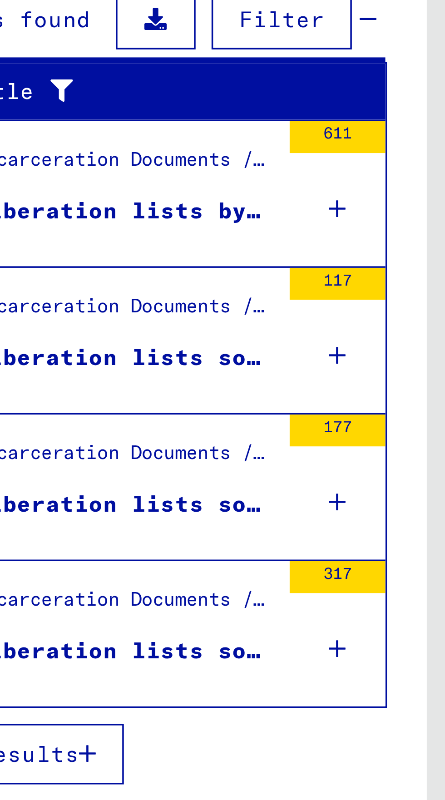
click at [128, 321] on div "Liberation lists sorted by nationality - (postwar collection) II" at bounding box center [132, 326] width 85 height 10
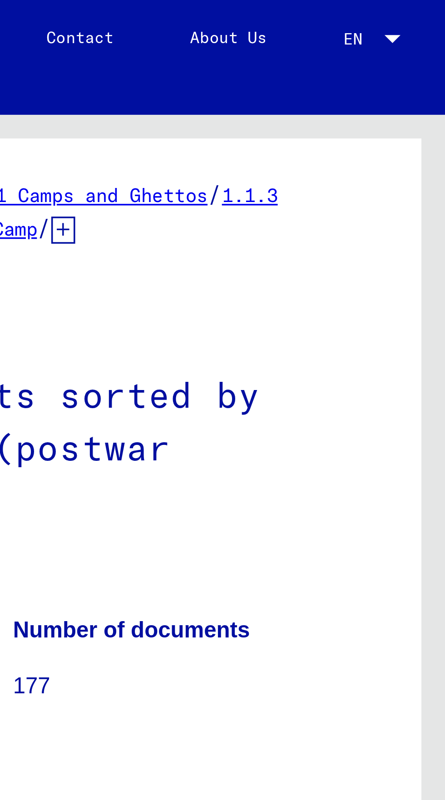
click at [389, 375] on img at bounding box center [399, 391] width 20 height 33
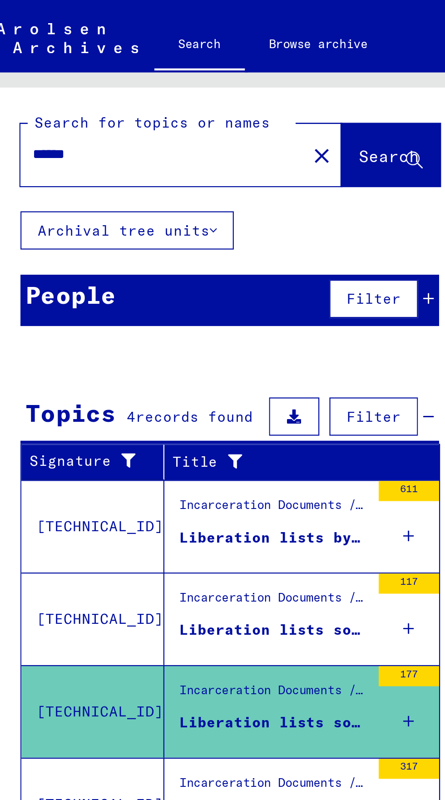
type input "********"
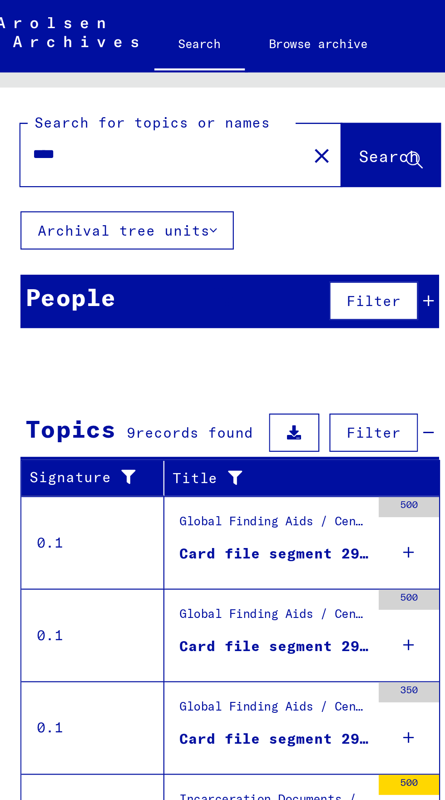
type input "**********"
